Goal: Information Seeking & Learning: Learn about a topic

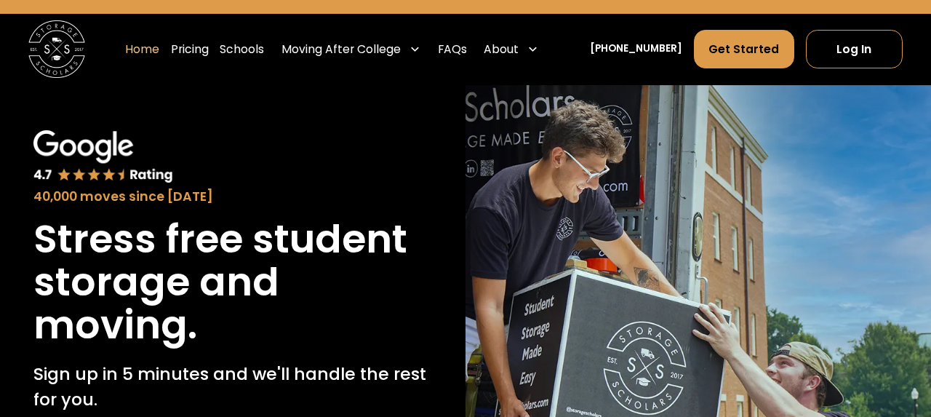
scroll to position [39, 0]
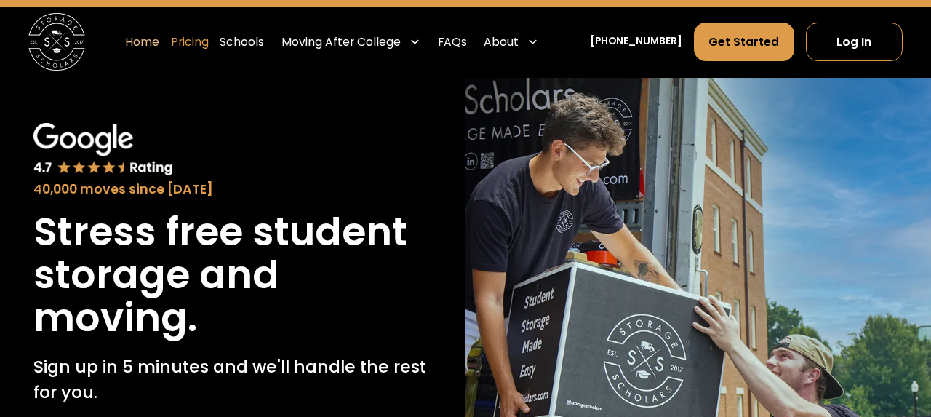
click at [209, 41] on link "Pricing" at bounding box center [190, 42] width 38 height 40
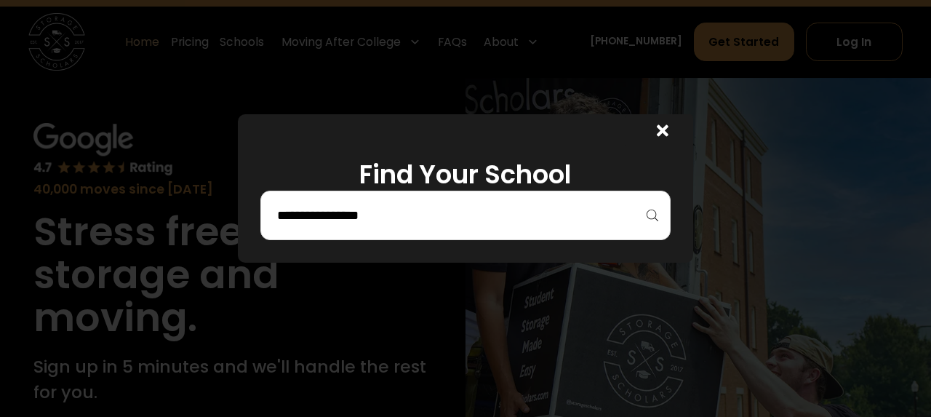
click at [359, 230] on div at bounding box center [465, 215] width 410 height 49
click at [362, 202] on div at bounding box center [465, 215] width 410 height 49
click at [445, 212] on input "search" at bounding box center [466, 215] width 380 height 25
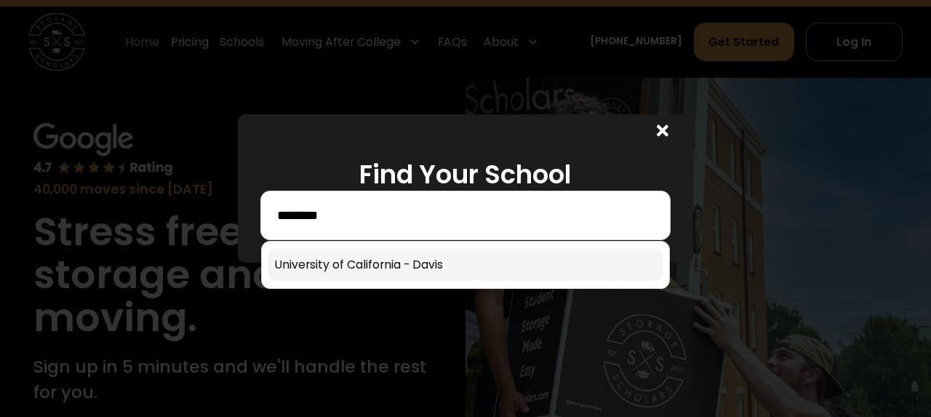
type input "********"
click at [444, 260] on link at bounding box center [466, 265] width 396 height 32
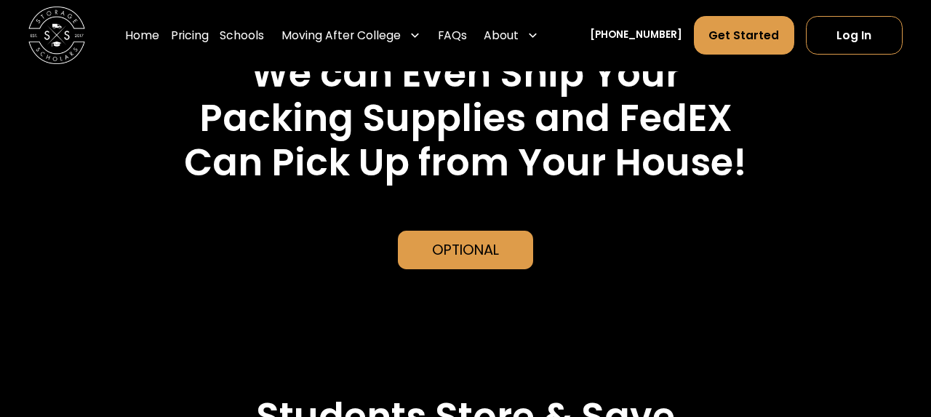
scroll to position [3075, 0]
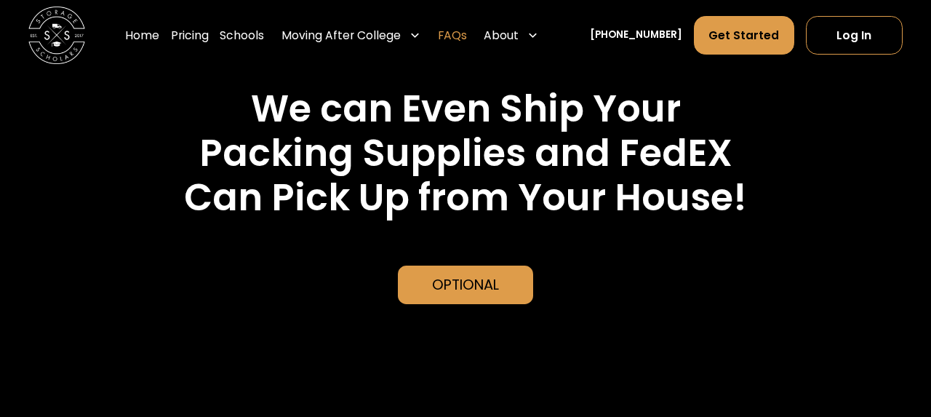
click at [467, 31] on link "FAQs" at bounding box center [452, 36] width 29 height 40
